Goal: Find specific page/section: Find specific page/section

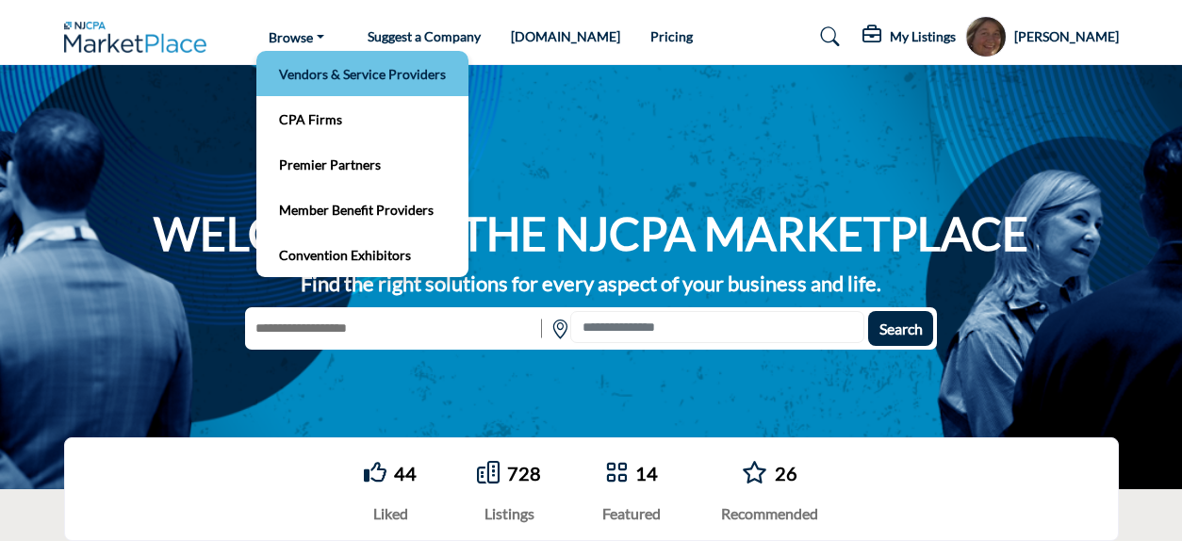
click at [320, 64] on link "Vendors & Service Providers" at bounding box center [362, 73] width 193 height 26
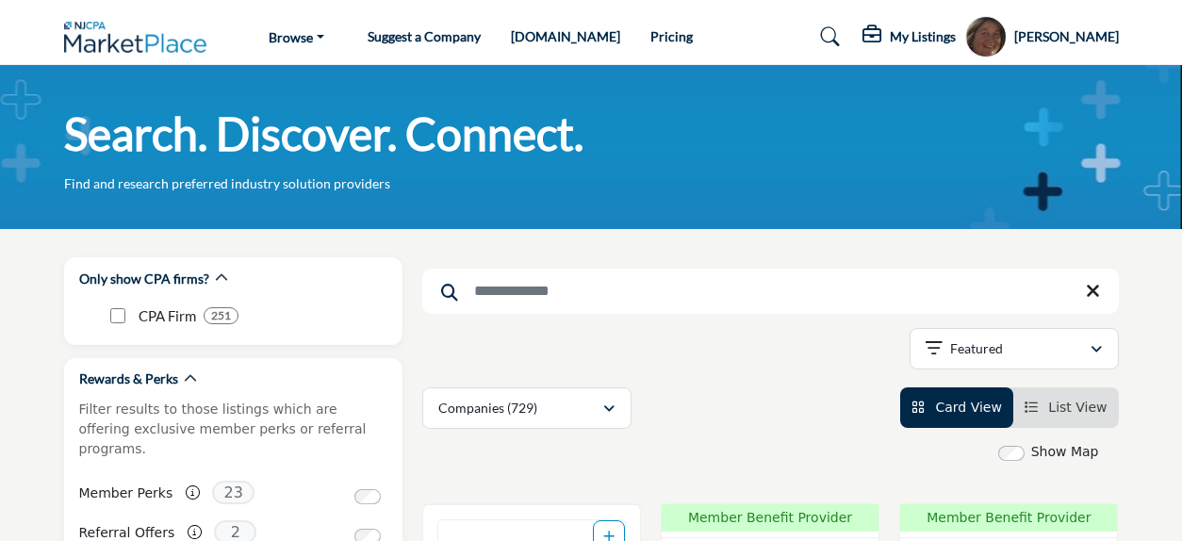
click at [488, 290] on input "Search Keyword" at bounding box center [770, 291] width 697 height 45
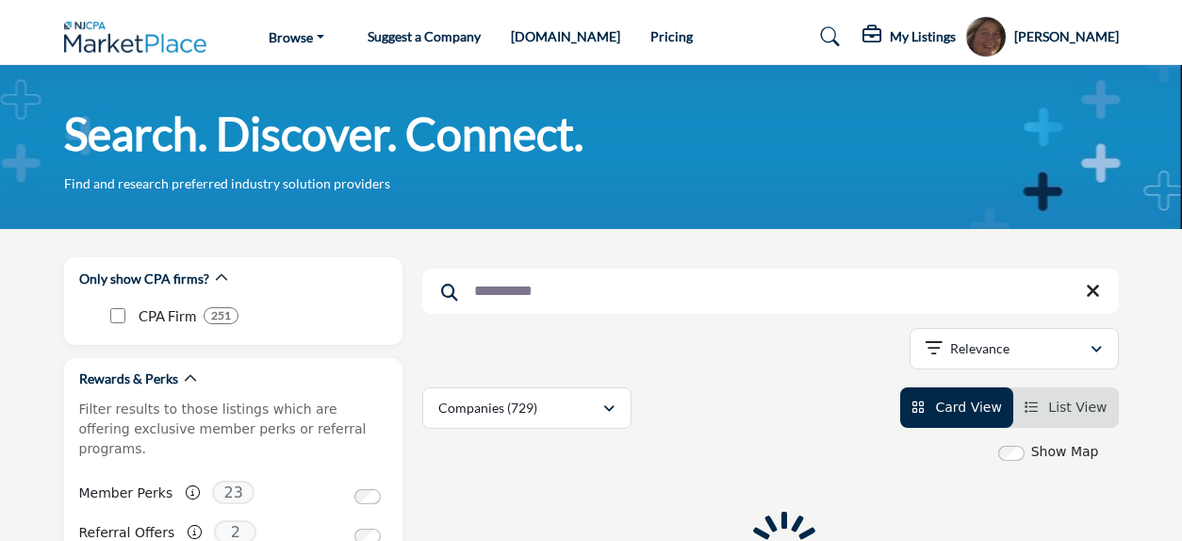
type input "**********"
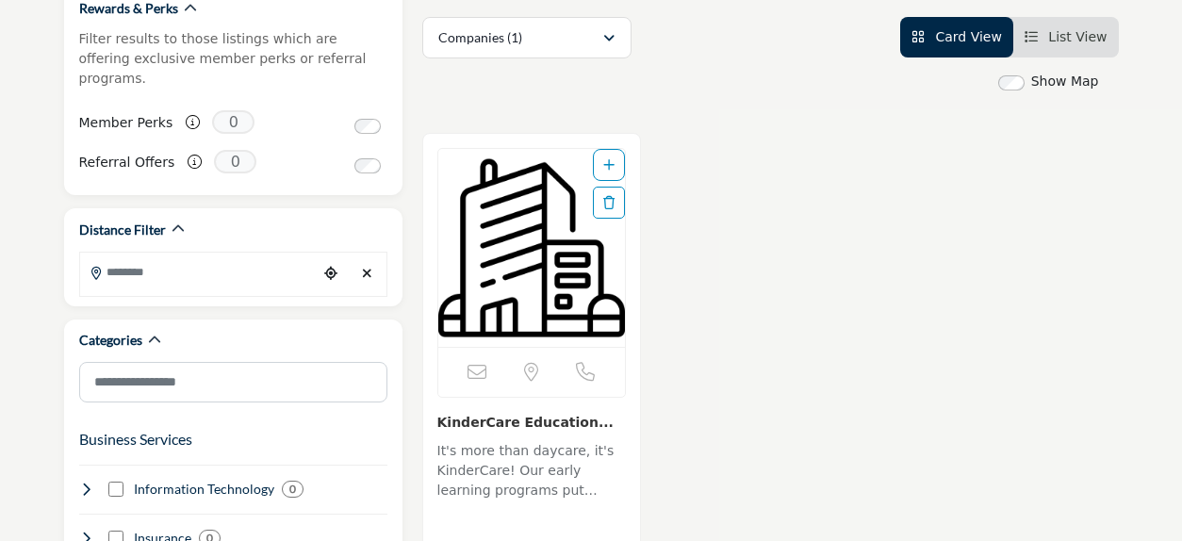
scroll to position [436, 0]
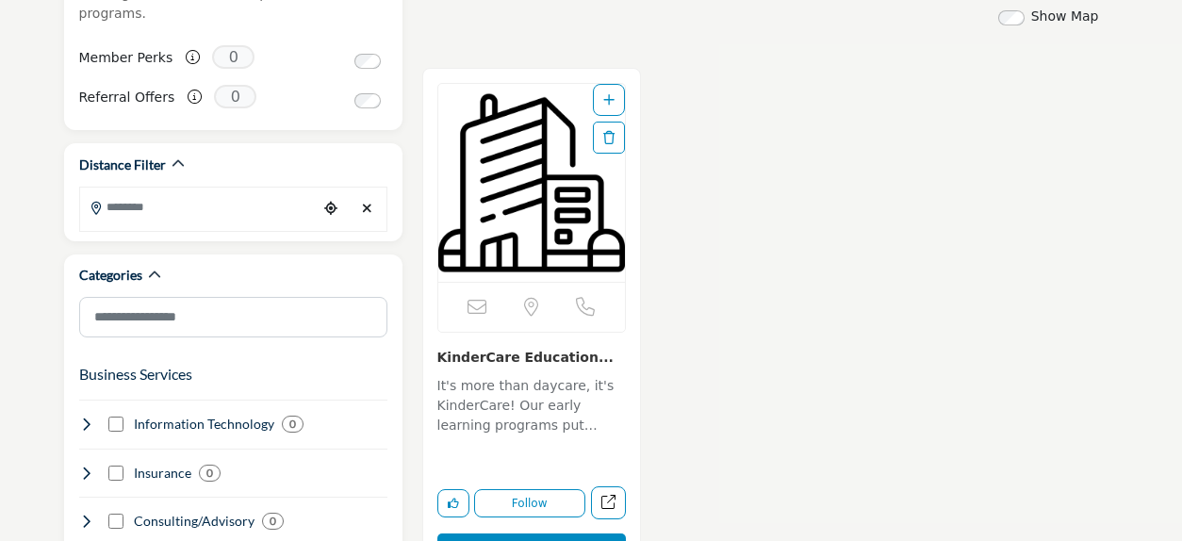
click at [509, 229] on img "Open Listing in new tab" at bounding box center [531, 183] width 187 height 198
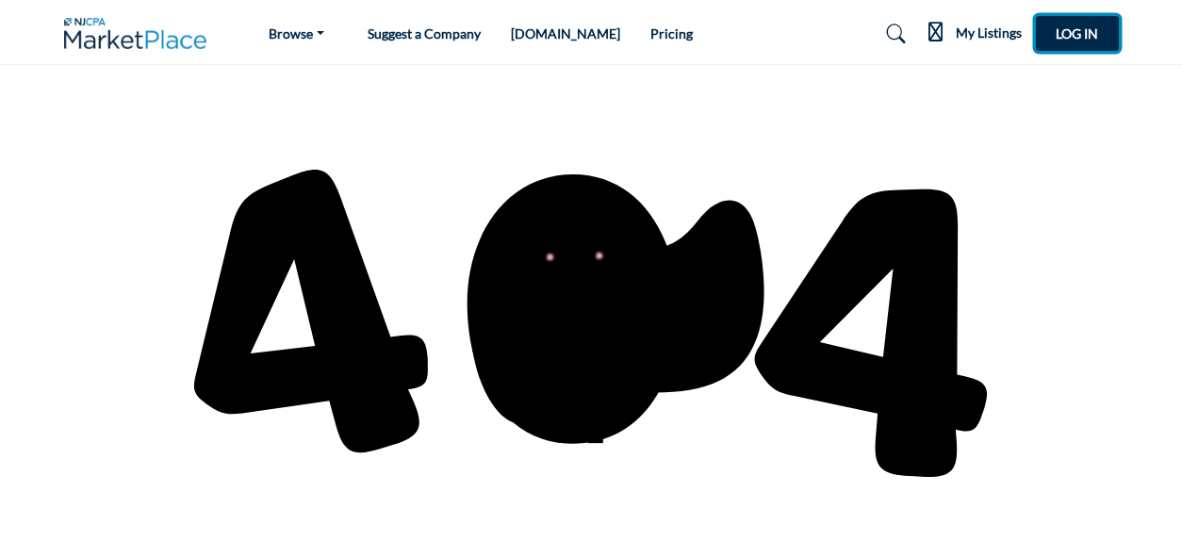
click at [1083, 25] on span "Log In" at bounding box center [1077, 33] width 42 height 16
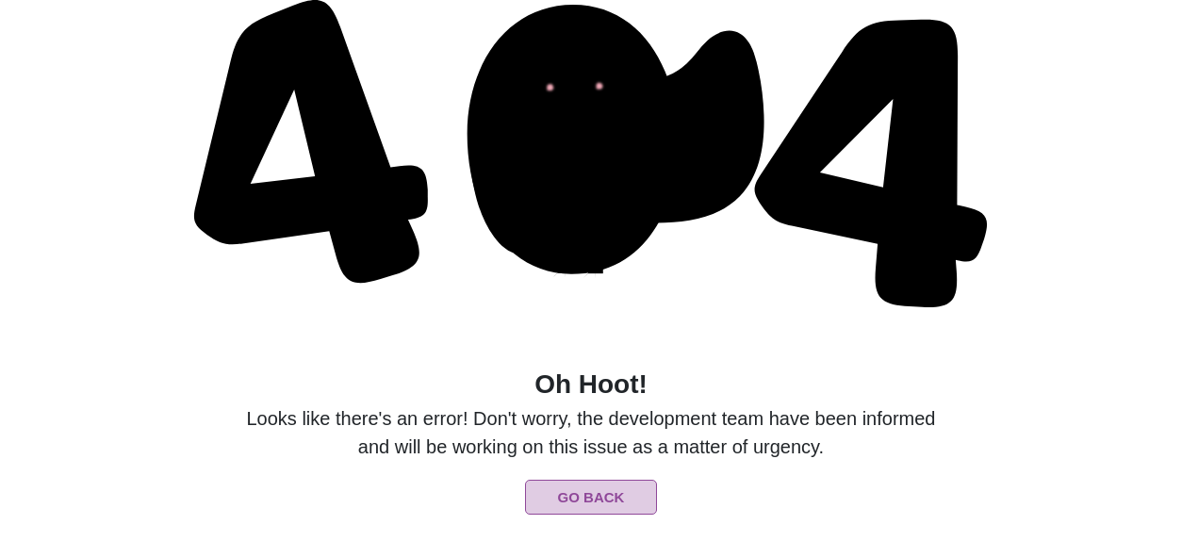
scroll to position [167, 0]
